Goal: Information Seeking & Learning: Learn about a topic

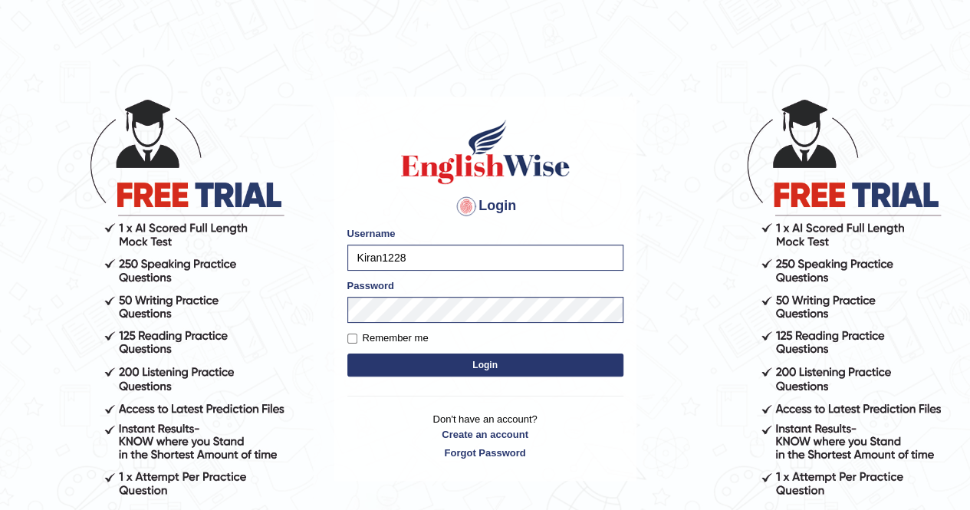
click at [484, 372] on button "Login" at bounding box center [485, 364] width 276 height 23
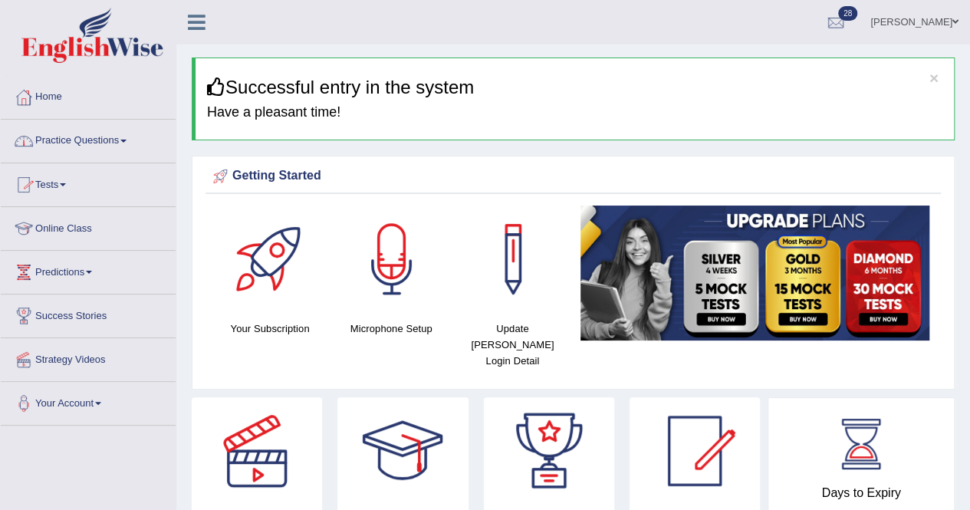
click at [80, 136] on link "Practice Questions" at bounding box center [88, 139] width 175 height 38
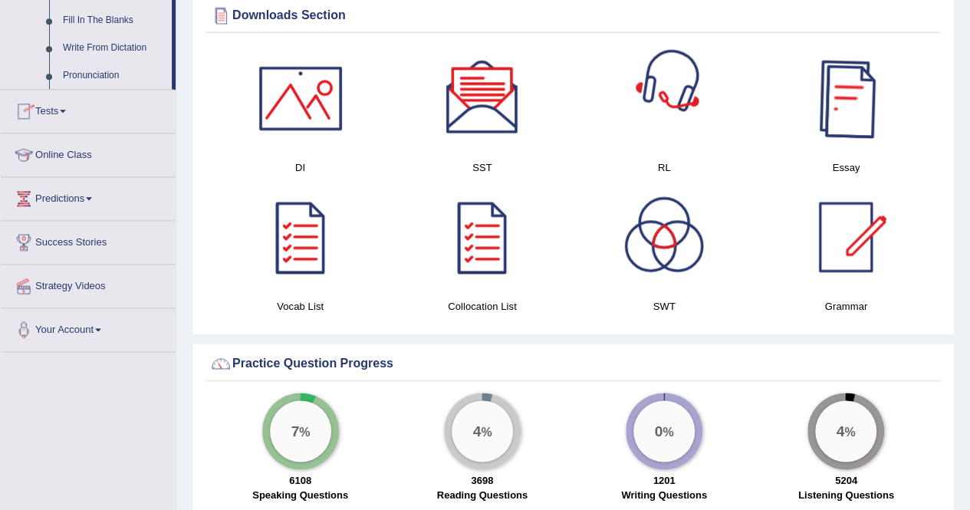
scroll to position [446, 0]
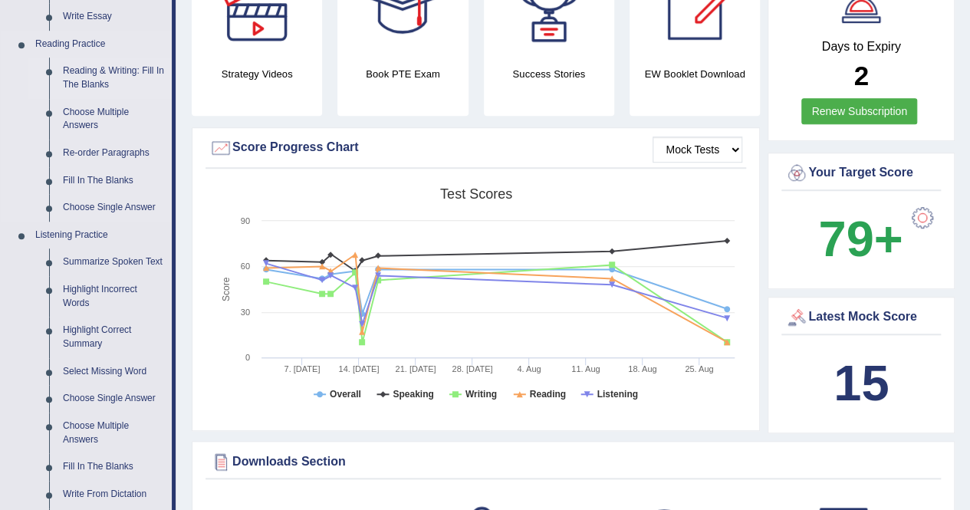
click at [106, 76] on link "Reading & Writing: Fill In The Blanks" at bounding box center [114, 77] width 116 height 41
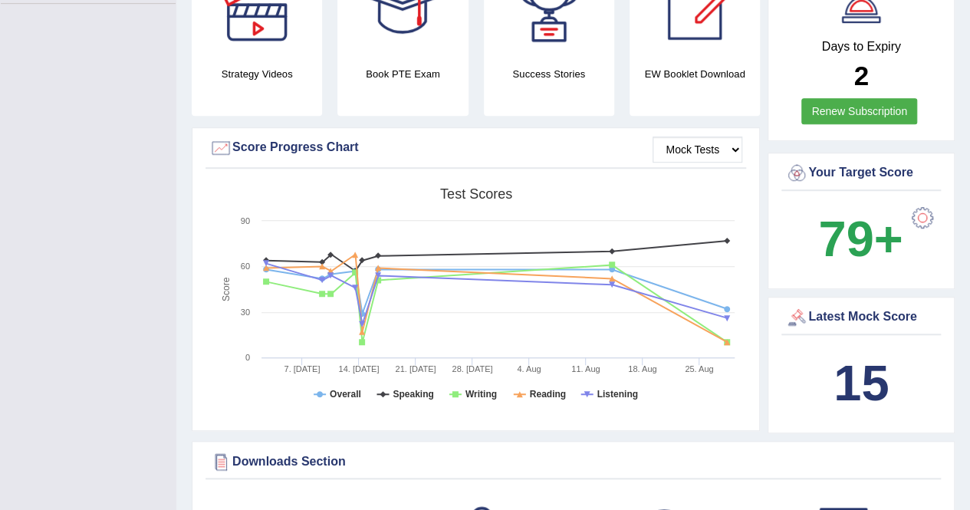
scroll to position [250, 0]
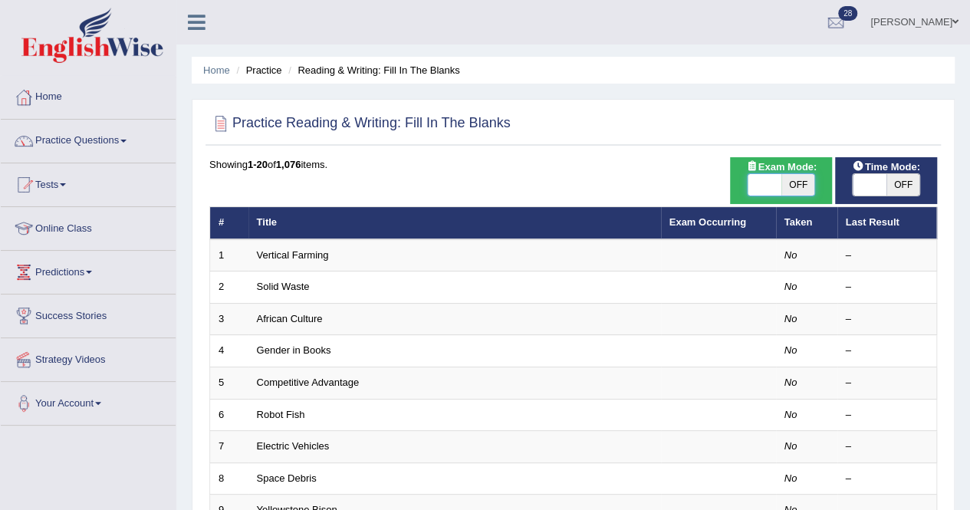
click at [771, 187] on span at bounding box center [764, 184] width 34 height 21
checkbox input "true"
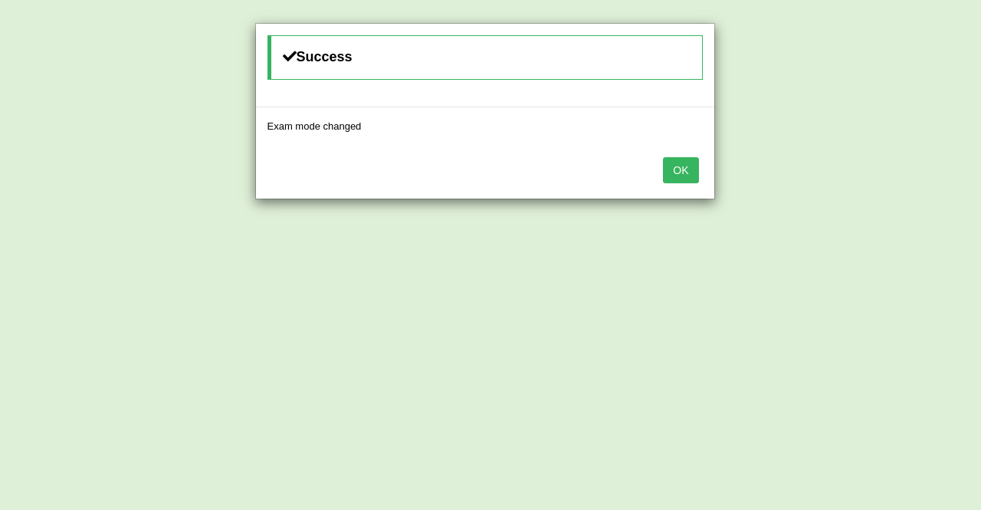
click at [694, 177] on button "OK" at bounding box center [680, 170] width 35 height 26
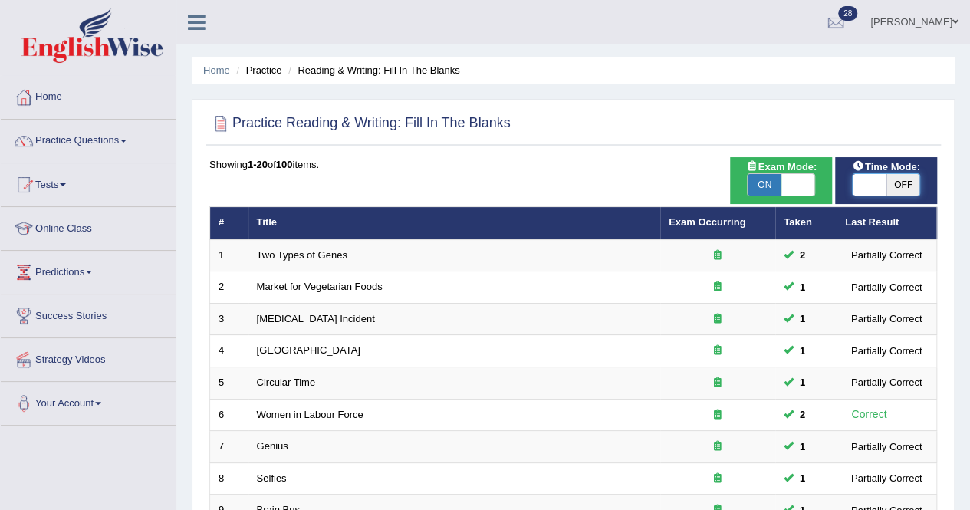
click at [874, 180] on span at bounding box center [869, 184] width 34 height 21
checkbox input "true"
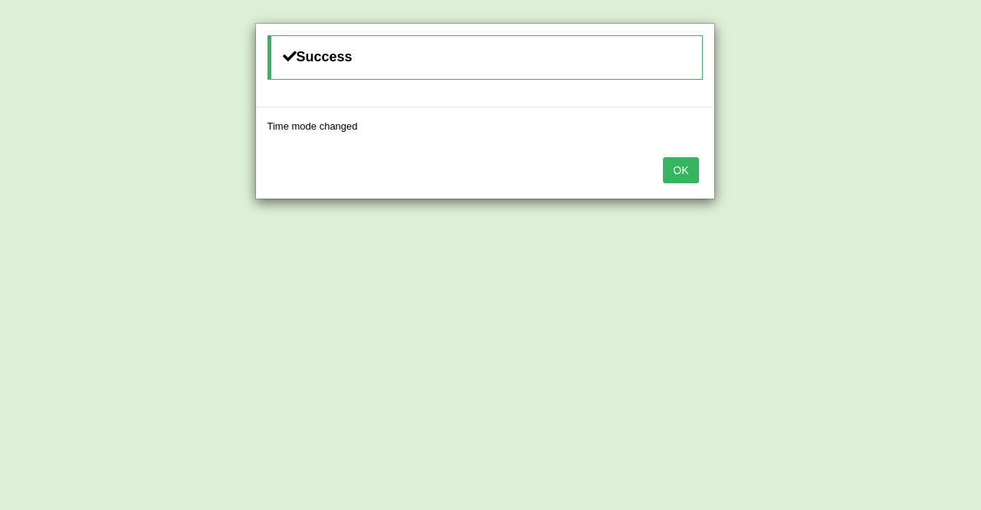
click at [681, 163] on button "OK" at bounding box center [680, 170] width 35 height 26
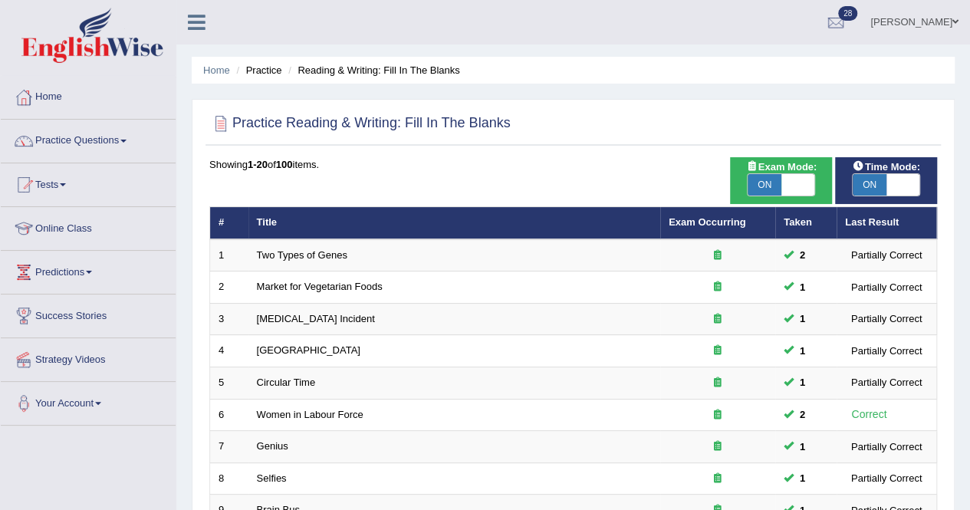
scroll to position [446, 0]
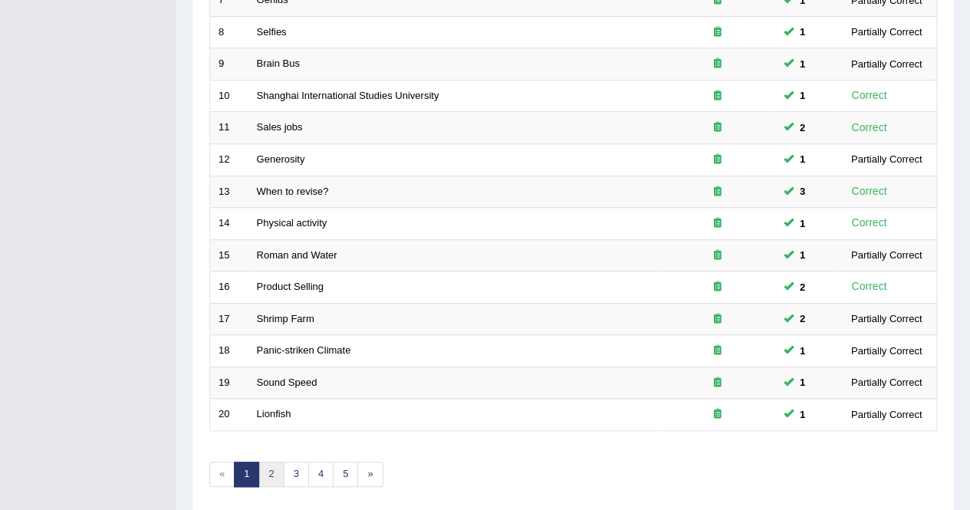
click at [266, 471] on link "2" at bounding box center [270, 473] width 25 height 25
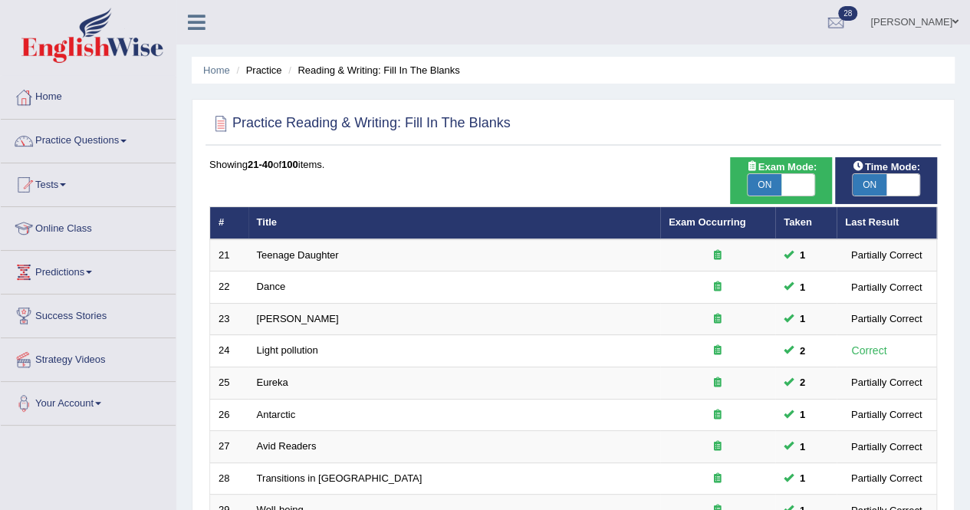
click at [58, 220] on link "Online Class" at bounding box center [88, 226] width 175 height 38
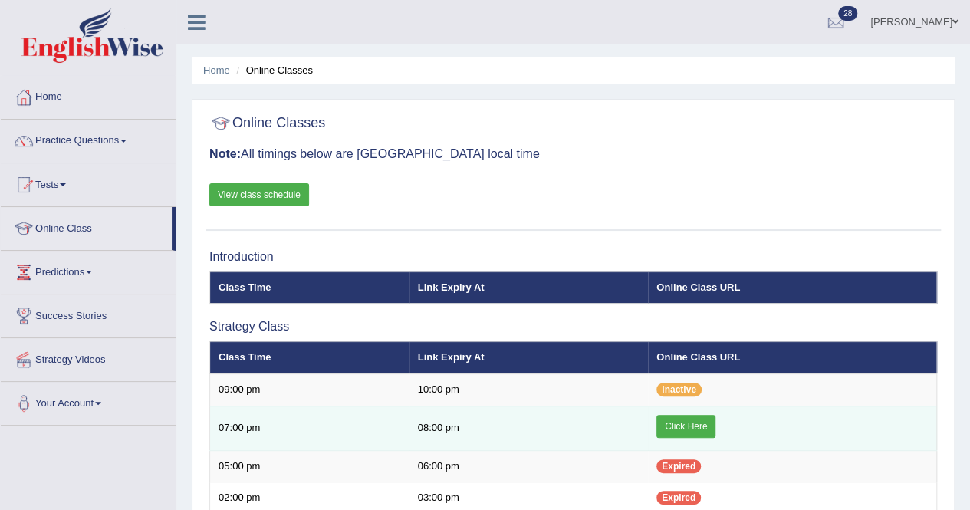
click at [691, 420] on link "Click Here" at bounding box center [685, 426] width 59 height 23
